Goal: Information Seeking & Learning: Understand process/instructions

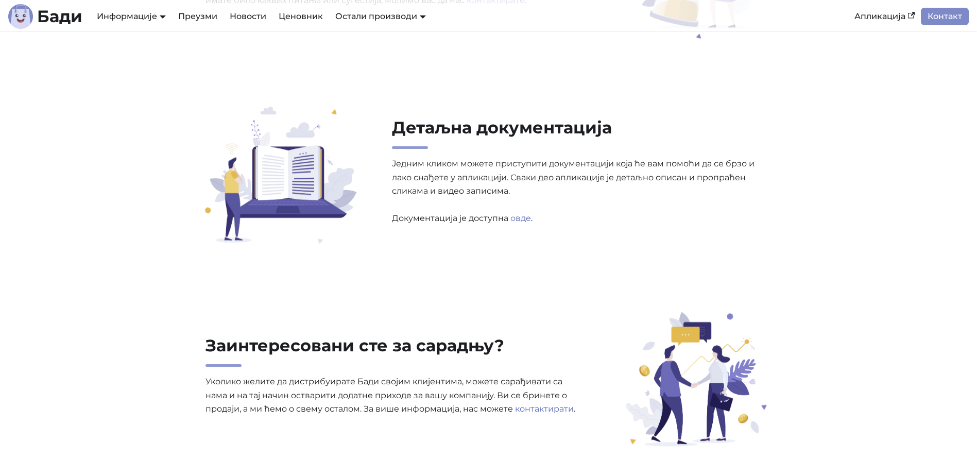
scroll to position [3193, 0]
click at [516, 219] on link "овде" at bounding box center [520, 218] width 21 height 10
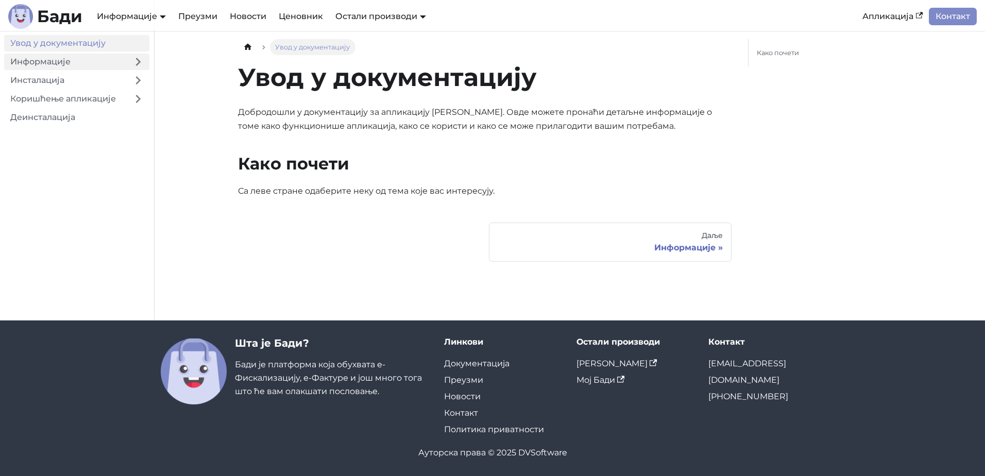
click at [84, 67] on link "Информације" at bounding box center [65, 62] width 123 height 16
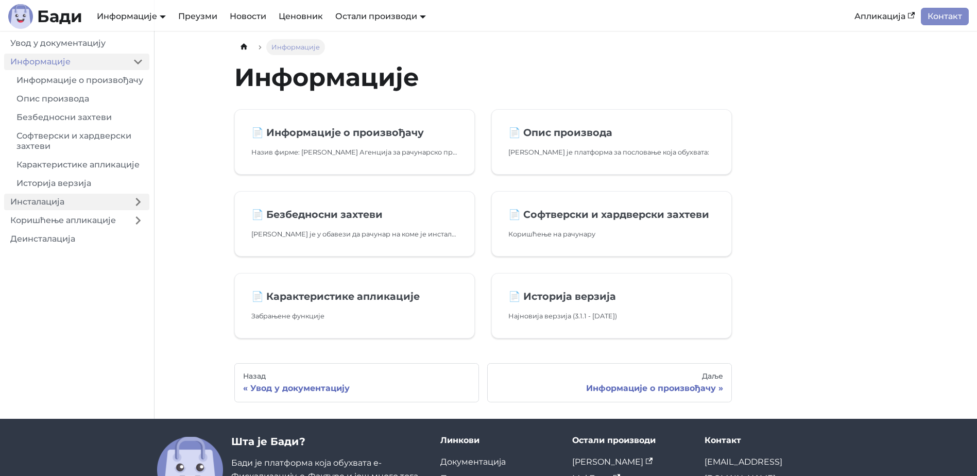
click at [79, 210] on link "Инсталација" at bounding box center [65, 202] width 123 height 16
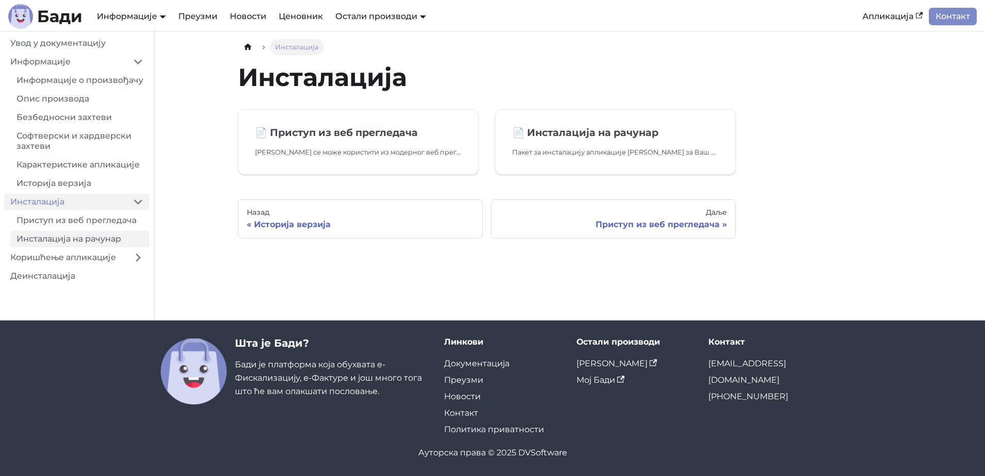
click at [77, 247] on link "Инсталација на рачунар" at bounding box center [79, 239] width 139 height 16
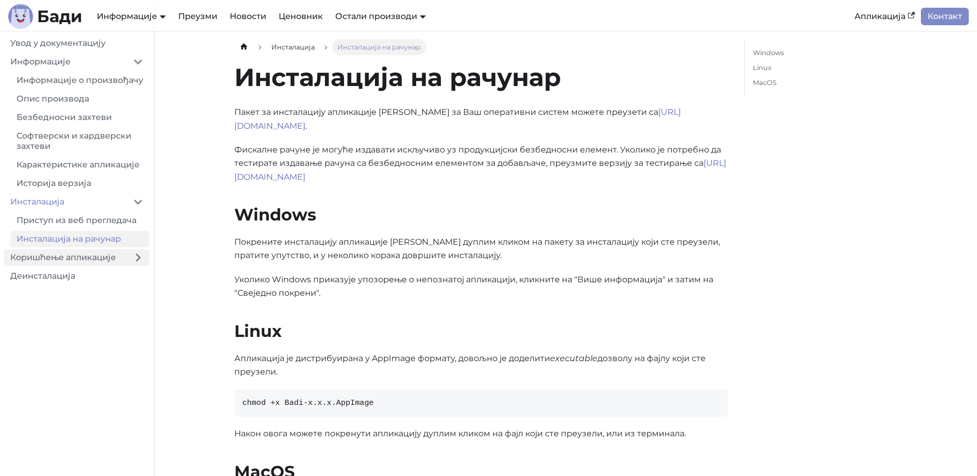
click at [78, 263] on link "Коришћење апликације" at bounding box center [65, 257] width 123 height 16
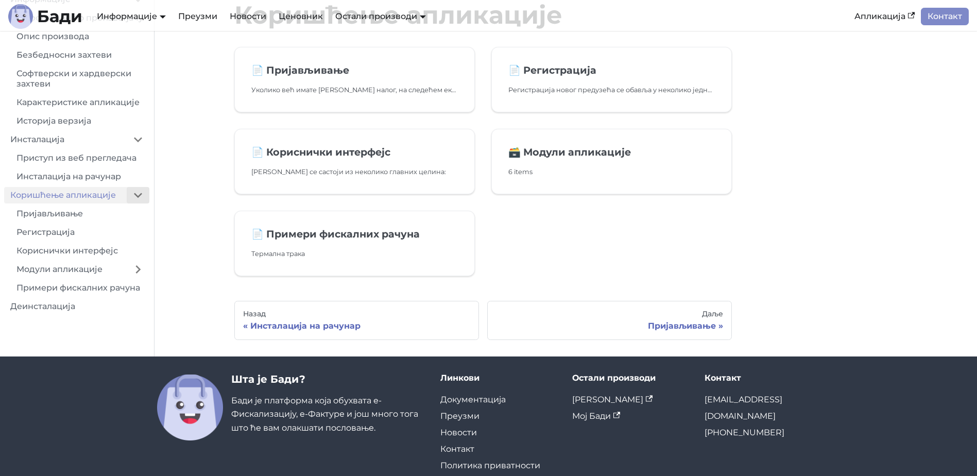
scroll to position [98, 0]
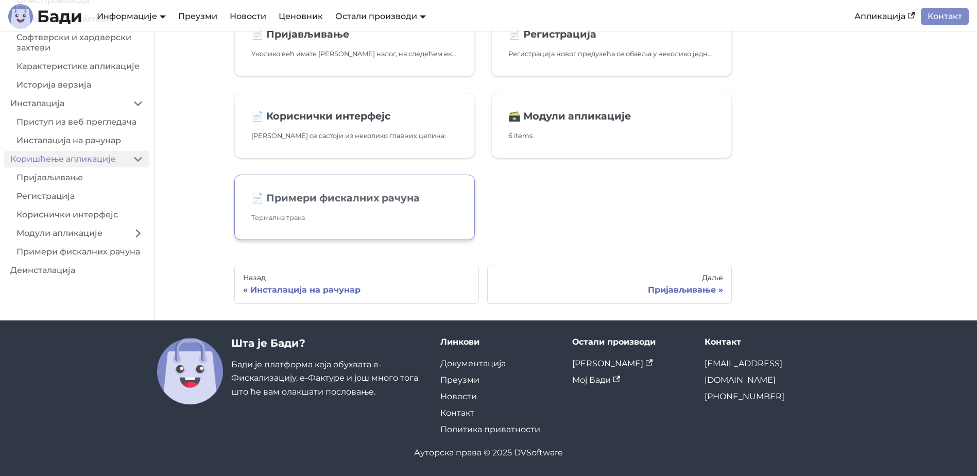
click at [306, 200] on h2 "📄️ Примери фискалних рачуна" at bounding box center [354, 198] width 207 height 12
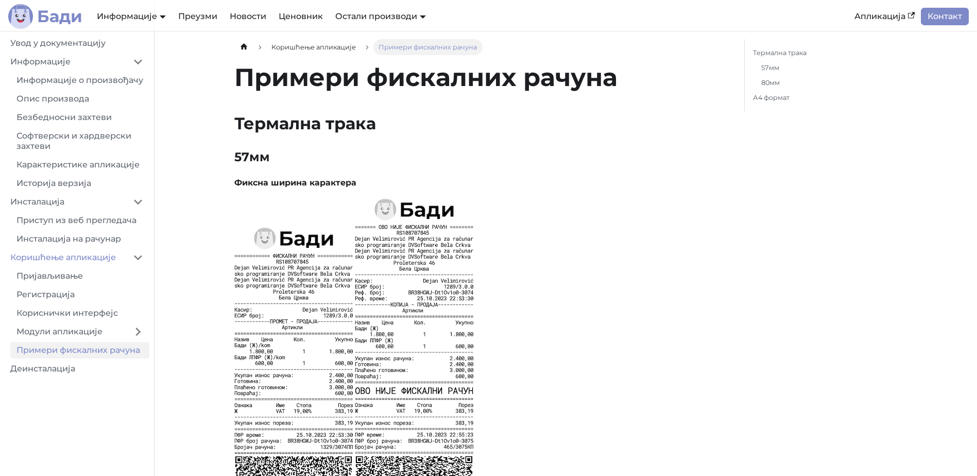
click at [57, 23] on b "Бади" at bounding box center [59, 16] width 45 height 16
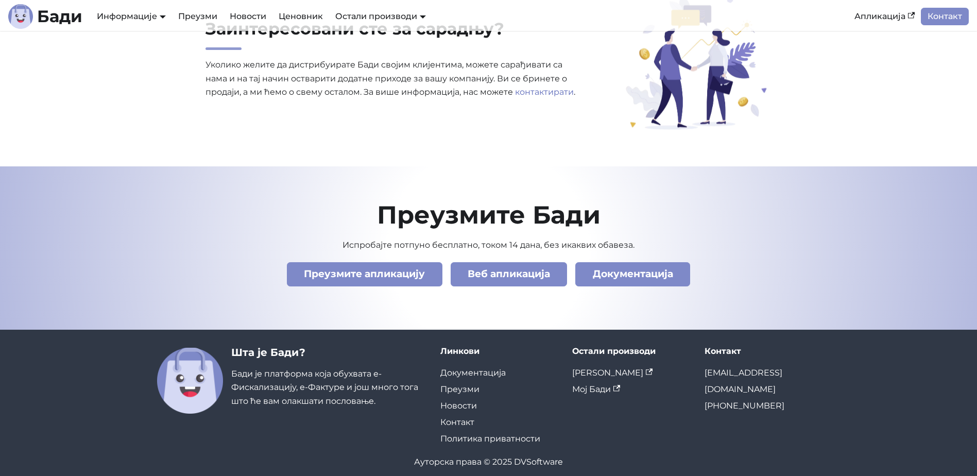
scroll to position [3519, 0]
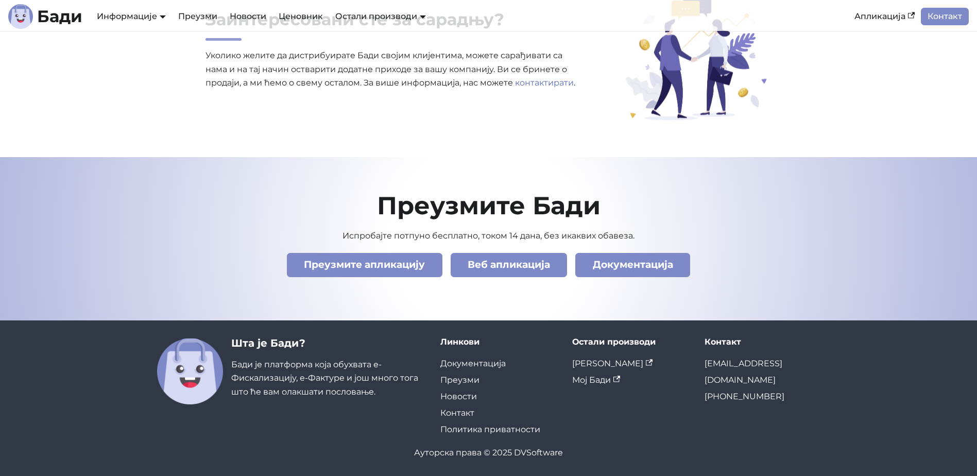
click at [91, 250] on footer "Преузмите Бади Испробајте потпуно бесплатно, током 14 дана, без икаквих обавеза…" at bounding box center [488, 238] width 977 height 163
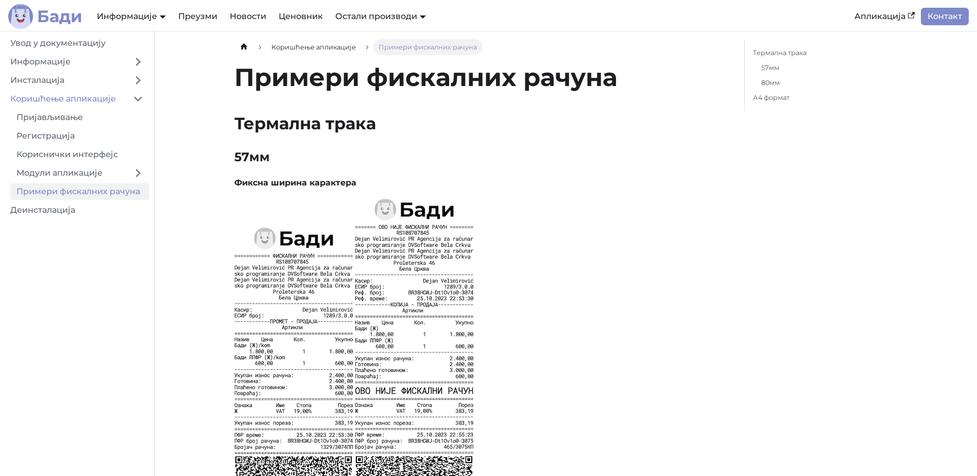
scroll to position [98, 0]
